Goal: Complete application form

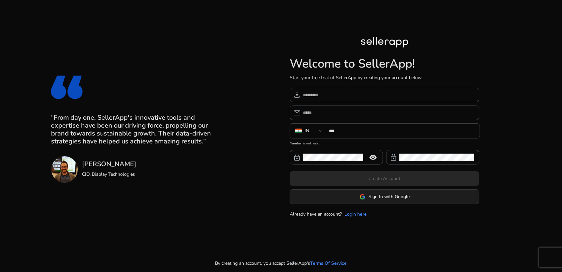
click at [377, 195] on span "Sign In with Google" at bounding box center [389, 196] width 41 height 7
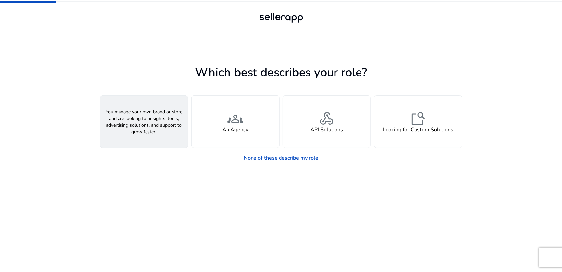
click at [151, 122] on span "person" at bounding box center [144, 119] width 16 height 16
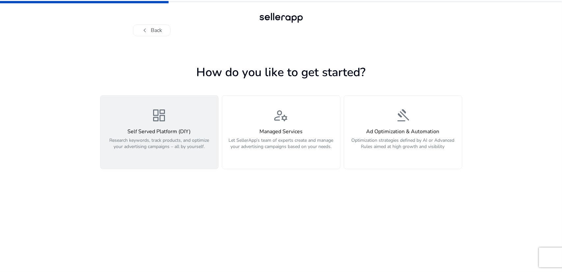
click at [156, 127] on div "dashboard Self Served Platform (DIY) Research keywords, track products, and opt…" at bounding box center [159, 131] width 110 height 49
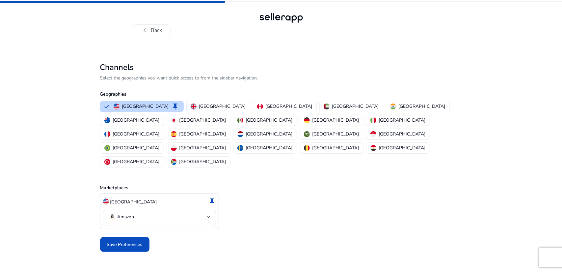
click at [186, 213] on mat-select-trigger "Amazon" at bounding box center [157, 217] width 98 height 8
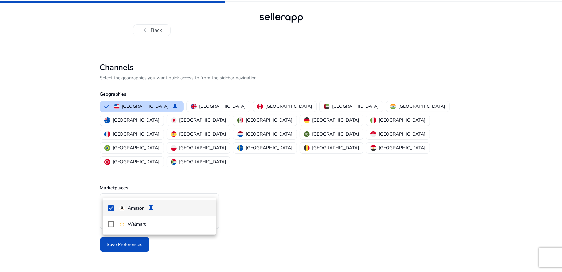
click at [256, 182] on div at bounding box center [281, 136] width 562 height 272
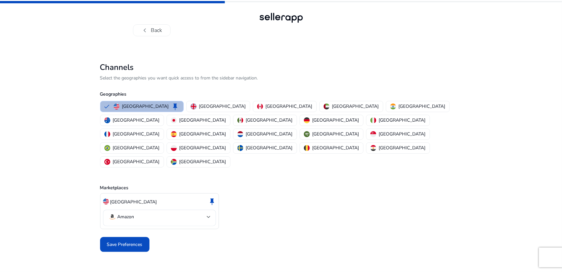
click at [201, 100] on div "[GEOGRAPHIC_DATA] keep [GEOGRAPHIC_DATA] [GEOGRAPHIC_DATA] [GEOGRAPHIC_DATA] [G…" at bounding box center [279, 133] width 365 height 69
click at [199, 105] on p "[GEOGRAPHIC_DATA]" at bounding box center [222, 106] width 47 height 7
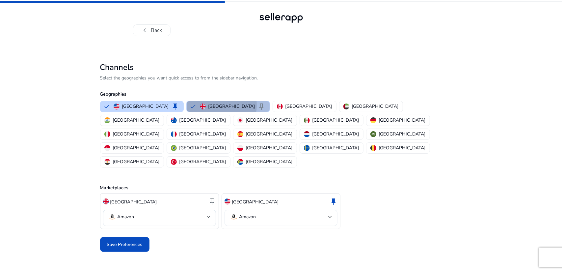
click at [208, 105] on p "[GEOGRAPHIC_DATA]" at bounding box center [231, 106] width 47 height 7
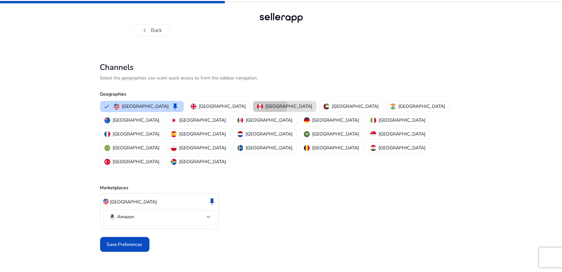
click at [266, 104] on p "[GEOGRAPHIC_DATA]" at bounding box center [289, 106] width 47 height 7
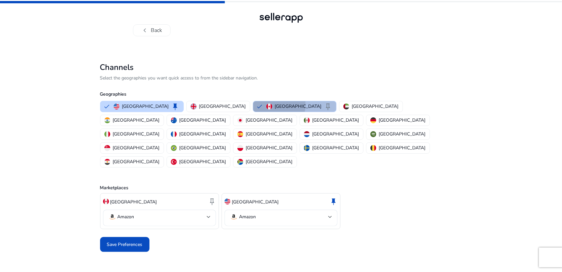
click at [266, 104] on img "button" at bounding box center [269, 106] width 6 height 6
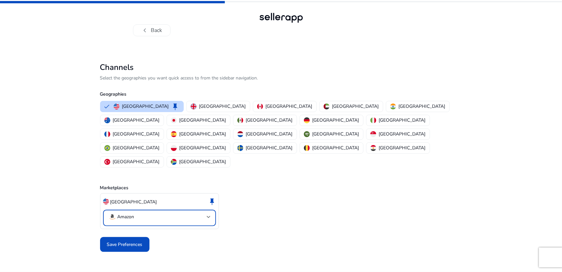
click at [186, 213] on mat-select-trigger "Amazon" at bounding box center [157, 217] width 98 height 8
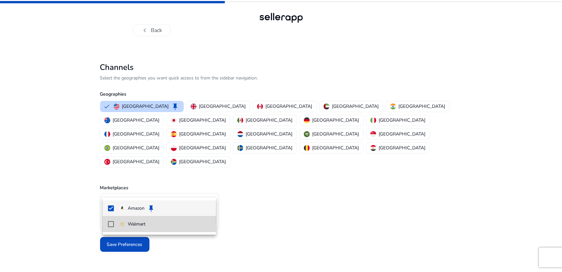
click at [109, 225] on mat-pseudo-checkbox at bounding box center [111, 224] width 6 height 6
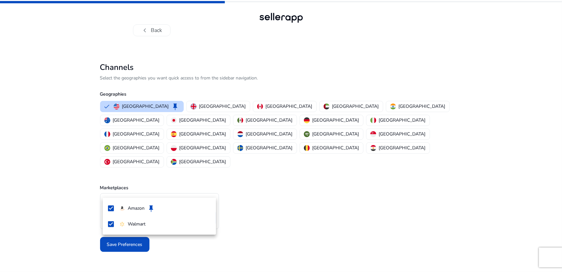
click at [67, 211] on div at bounding box center [281, 136] width 562 height 272
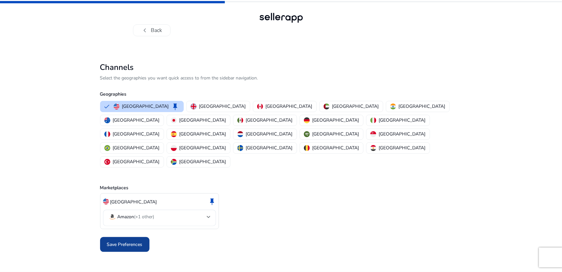
click at [128, 241] on span "Save Preferences" at bounding box center [125, 244] width 36 height 7
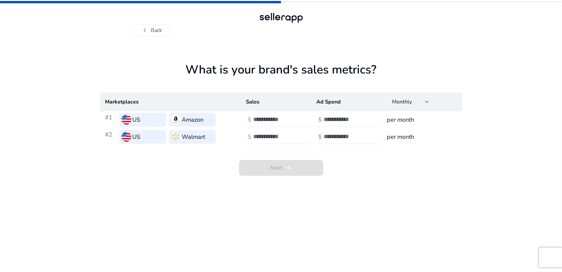
click at [273, 118] on input "number" at bounding box center [275, 119] width 44 height 7
type input "***"
click at [332, 119] on input "number" at bounding box center [346, 119] width 44 height 7
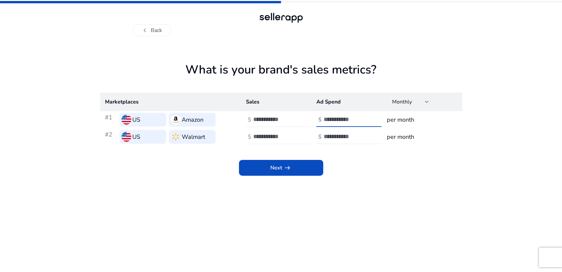
type input "*"
click at [274, 137] on input "number" at bounding box center [275, 136] width 44 height 7
type input "***"
click at [331, 138] on input "number" at bounding box center [346, 136] width 44 height 7
type input "*"
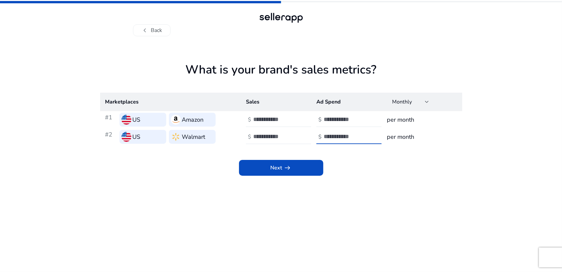
click at [344, 172] on div "Next arrow_right_alt" at bounding box center [281, 160] width 362 height 30
click at [282, 166] on span "Next arrow_right_alt" at bounding box center [281, 168] width 21 height 8
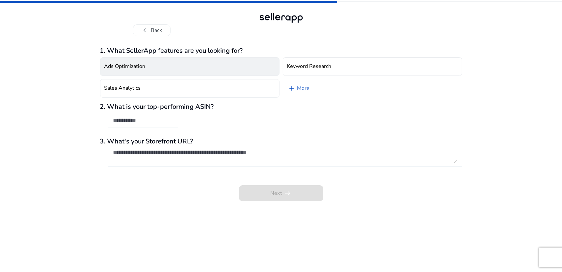
click at [200, 64] on button "Ads Optimization" at bounding box center [189, 66] width 179 height 18
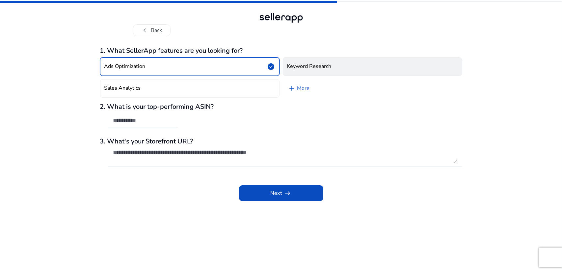
click at [305, 66] on h4 "Keyword Research" at bounding box center [309, 66] width 44 height 6
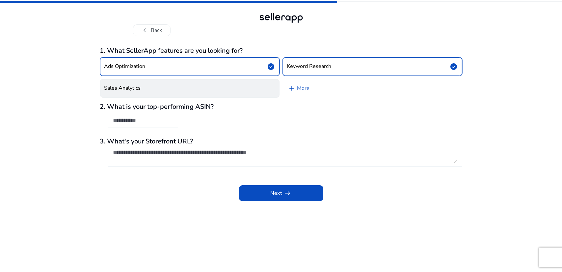
click at [212, 84] on button "Sales Analytics" at bounding box center [189, 88] width 179 height 18
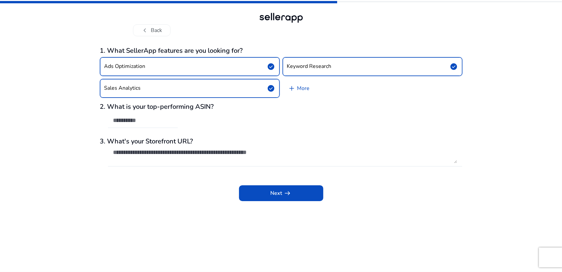
click at [168, 122] on input "text" at bounding box center [142, 120] width 59 height 7
